Goal: Find specific page/section: Find specific page/section

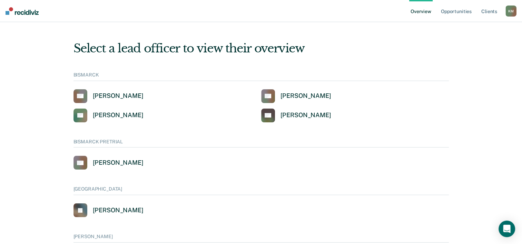
click at [512, 19] on div "Overview Opportunities Client s [PERSON_NAME] K M Profile Go to System-Level Tr…" at bounding box center [462, 11] width 107 height 22
click at [509, 10] on div "K M" at bounding box center [511, 11] width 11 height 11
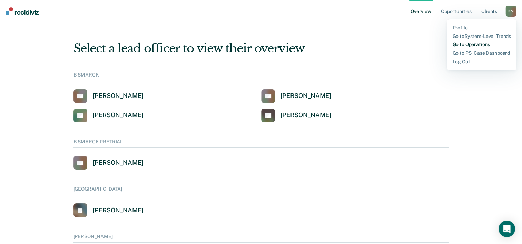
click at [469, 45] on link "Go to Operations" at bounding box center [481, 45] width 59 height 6
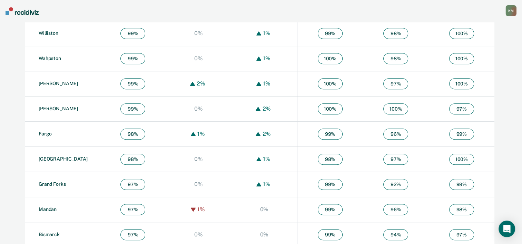
scroll to position [385, 0]
click at [57, 183] on link "Grand Forks" at bounding box center [52, 185] width 27 height 6
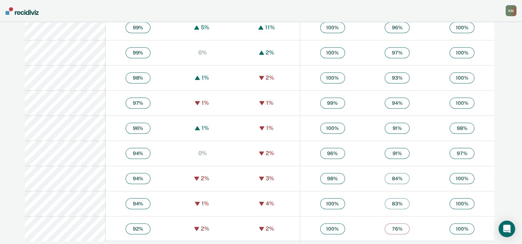
scroll to position [428, 0]
